Goal: Task Accomplishment & Management: Complete application form

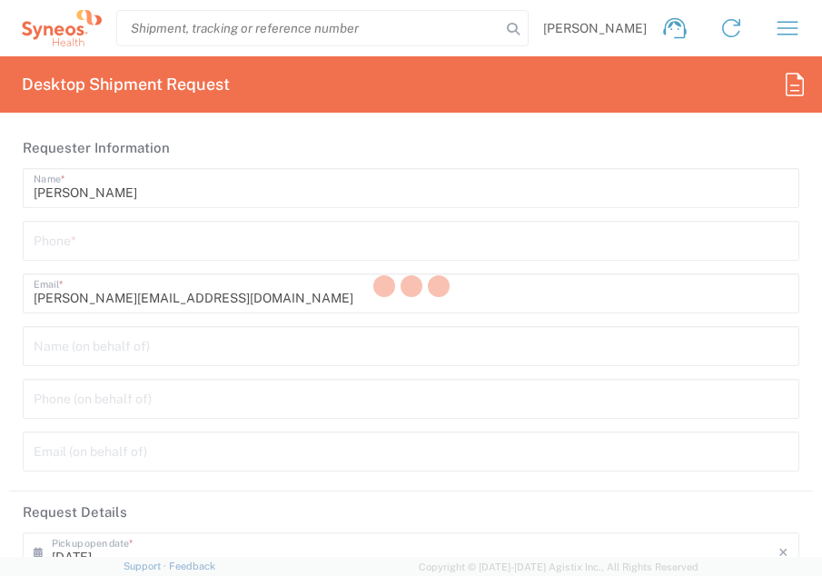
type input "3243"
type input "[GEOGRAPHIC_DATA]"
type input "INC Research Clin Svcs [GEOGRAPHIC_DATA]"
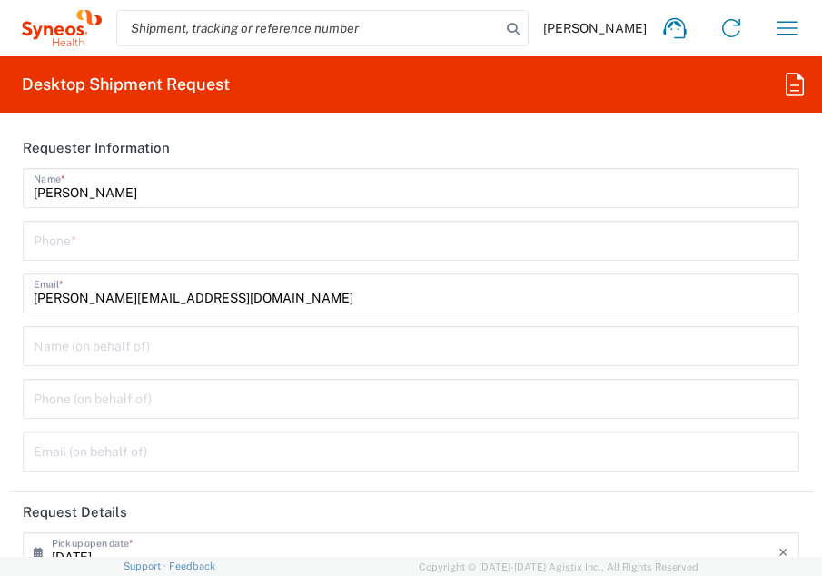
click at [778, 152] on header "Requester Information" at bounding box center [411, 147] width 804 height 41
